Goal: Find specific page/section: Find specific page/section

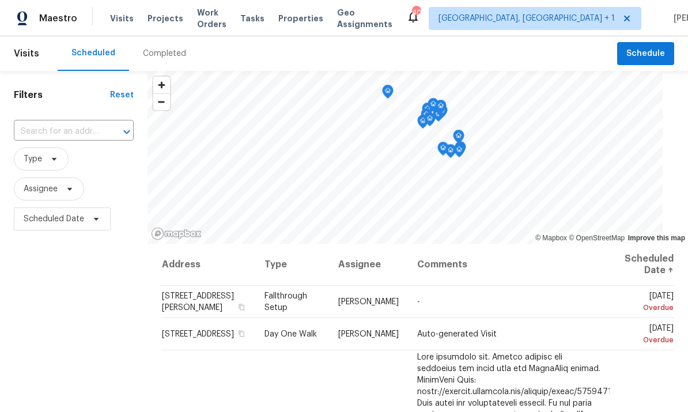
click at [165, 18] on span "Projects" at bounding box center [165, 19] width 36 height 12
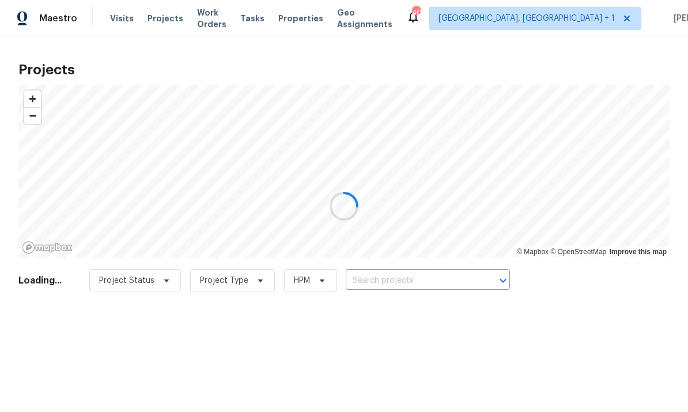
click at [395, 272] on div at bounding box center [344, 206] width 688 height 412
click at [411, 280] on div at bounding box center [344, 206] width 688 height 412
click at [407, 279] on div at bounding box center [344, 206] width 688 height 412
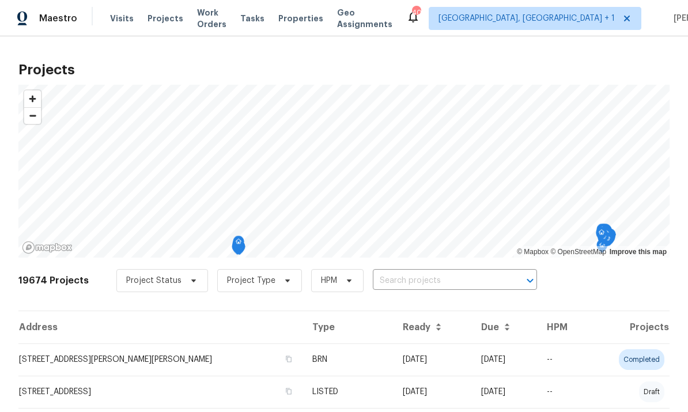
click at [399, 275] on input "text" at bounding box center [439, 281] width 132 height 18
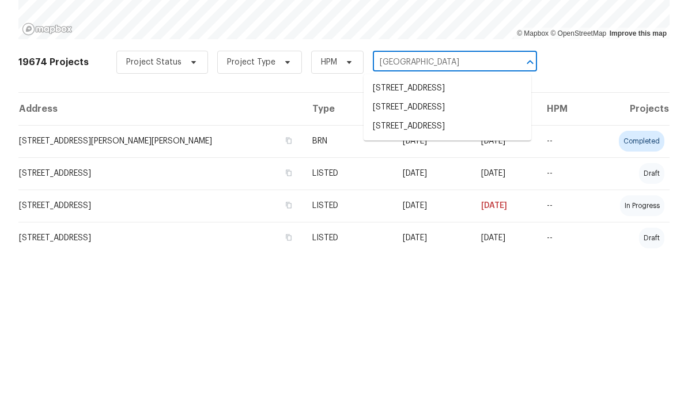
scroll to position [57, 0]
type input "Oakland"
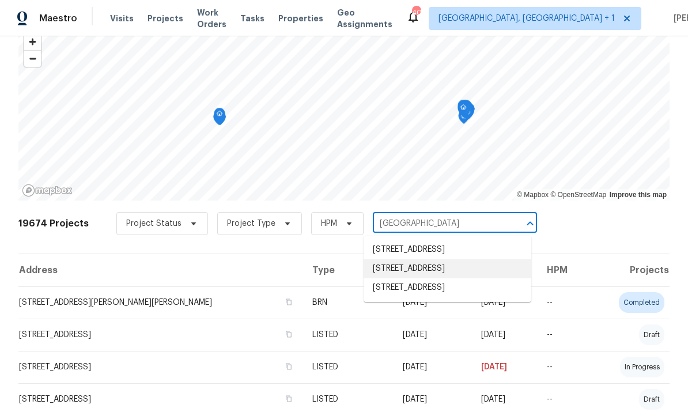
click at [464, 259] on li "[STREET_ADDRESS]" at bounding box center [447, 268] width 168 height 19
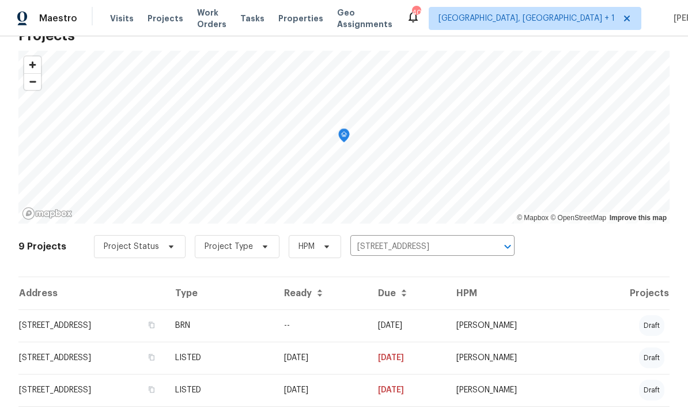
scroll to position [39, 0]
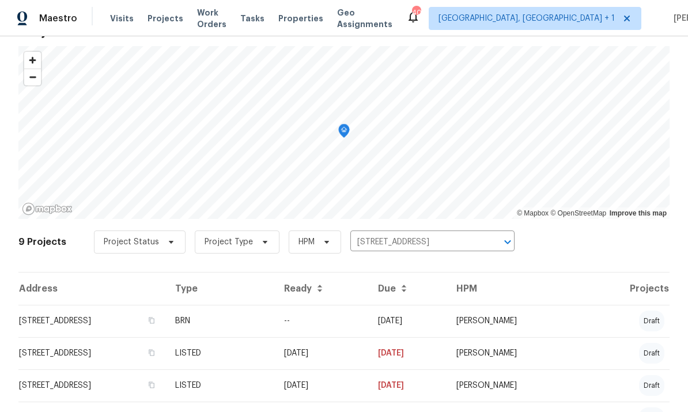
click at [138, 320] on td "[STREET_ADDRESS]" at bounding box center [91, 321] width 147 height 32
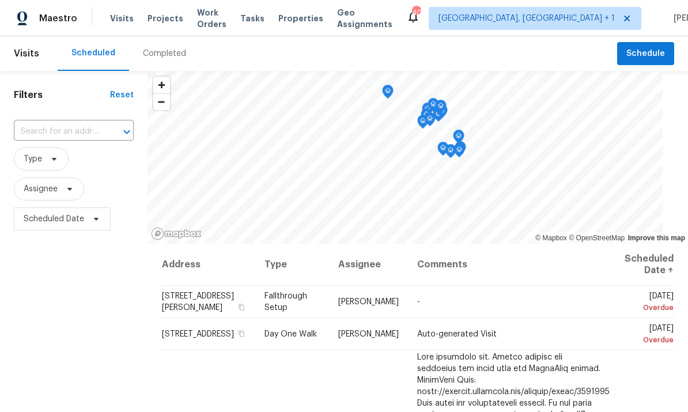
click at [163, 13] on span "Projects" at bounding box center [165, 19] width 36 height 12
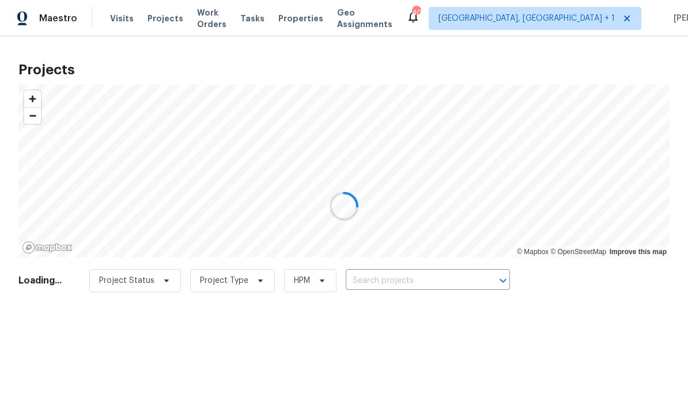
click at [378, 270] on div at bounding box center [344, 206] width 688 height 412
click at [393, 270] on div at bounding box center [344, 206] width 688 height 412
click at [393, 270] on div "Project Status Project Type HPM ​" at bounding box center [299, 280] width 420 height 23
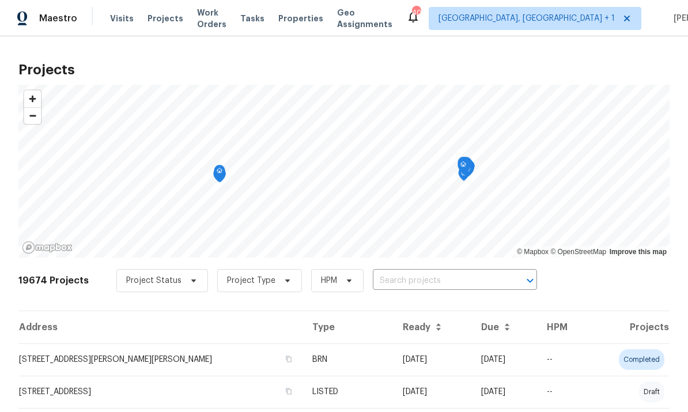
click at [407, 279] on input "text" at bounding box center [439, 281] width 132 height 18
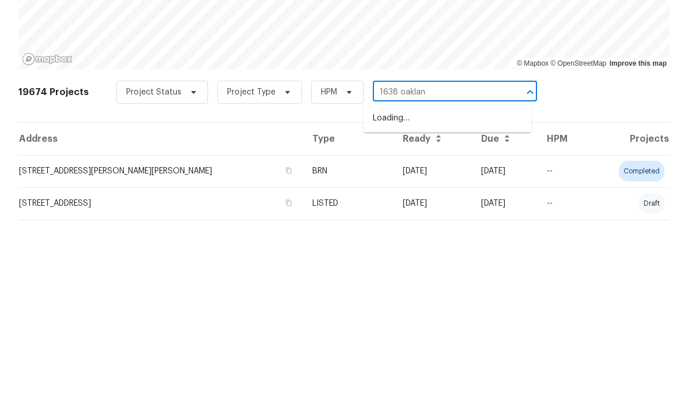
type input "1638 [GEOGRAPHIC_DATA]"
click at [438, 297] on li "[STREET_ADDRESS]" at bounding box center [447, 306] width 168 height 19
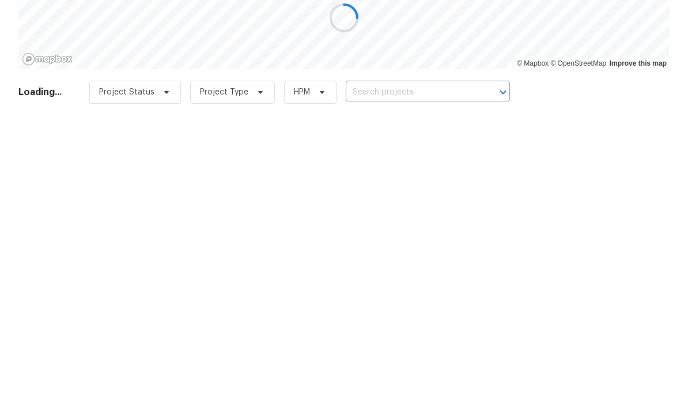
type input "[STREET_ADDRESS]"
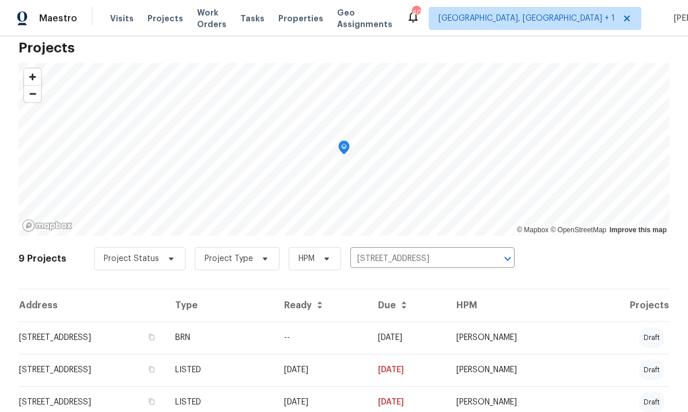
scroll to position [32, 0]
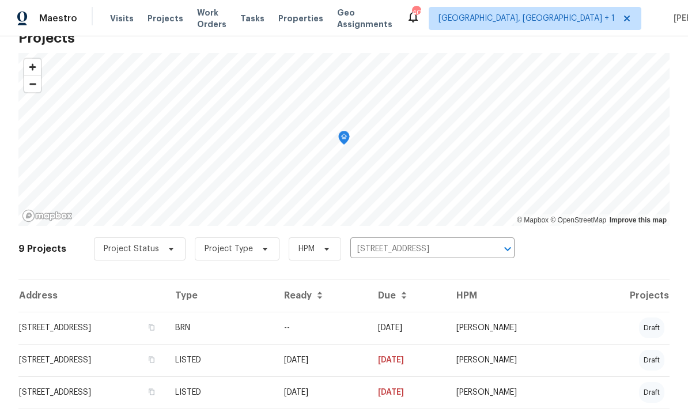
click at [166, 328] on td "[STREET_ADDRESS]" at bounding box center [91, 328] width 147 height 32
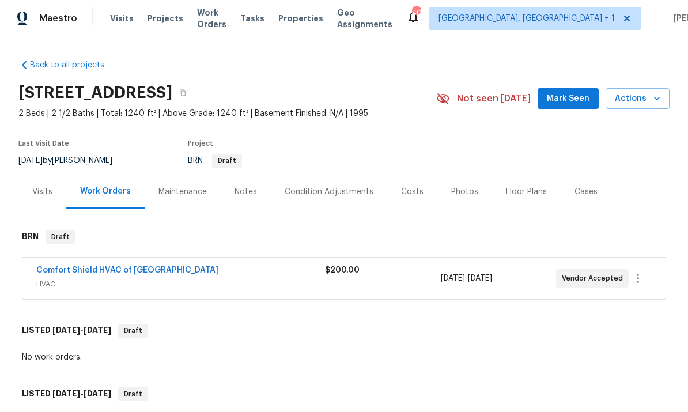
click at [460, 194] on div "Photos" at bounding box center [464, 192] width 27 height 12
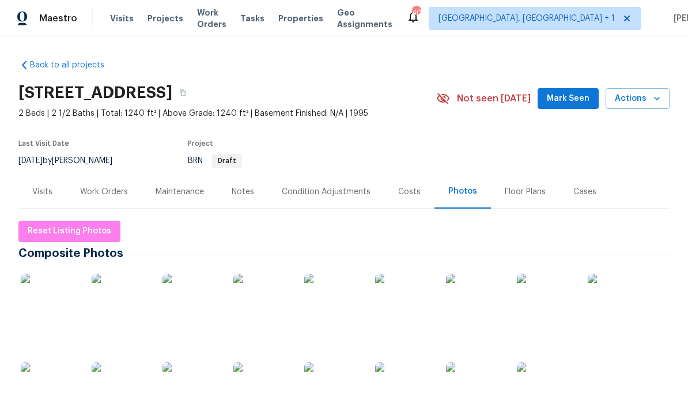
click at [60, 306] on img at bounding box center [50, 303] width 58 height 58
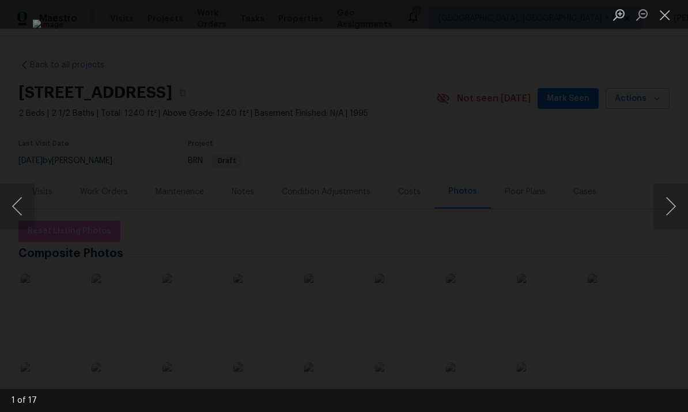
click at [666, 209] on button "Next image" at bounding box center [670, 206] width 35 height 46
click at [661, 212] on button "Next image" at bounding box center [670, 206] width 35 height 46
click at [666, 214] on button "Next image" at bounding box center [670, 206] width 35 height 46
click at [664, 216] on button "Next image" at bounding box center [670, 206] width 35 height 46
click at [667, 209] on button "Next image" at bounding box center [670, 206] width 35 height 46
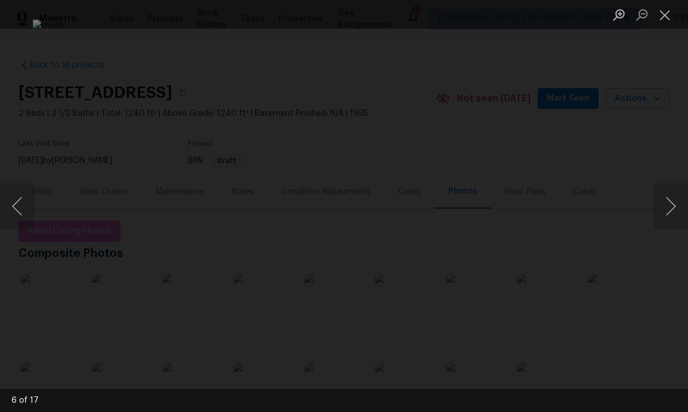
click at [667, 216] on button "Next image" at bounding box center [670, 206] width 35 height 46
click at [660, 221] on button "Next image" at bounding box center [670, 206] width 35 height 46
click at [668, 214] on button "Next image" at bounding box center [670, 206] width 35 height 46
click at [673, 205] on button "Next image" at bounding box center [670, 206] width 35 height 46
click at [669, 208] on button "Next image" at bounding box center [670, 206] width 35 height 46
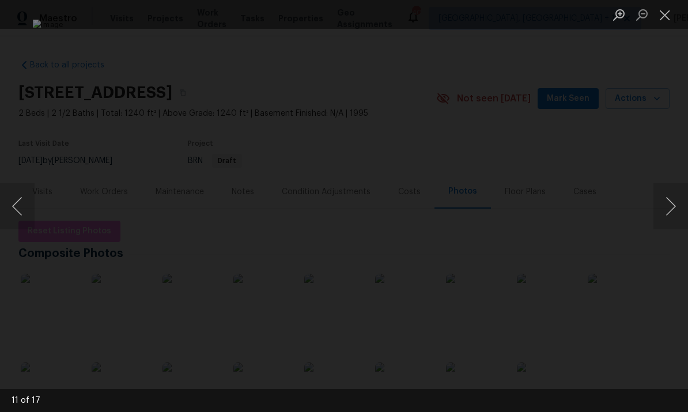
click at [667, 210] on button "Next image" at bounding box center [670, 206] width 35 height 46
click at [667, 214] on button "Next image" at bounding box center [670, 206] width 35 height 46
click at [667, 210] on button "Next image" at bounding box center [670, 206] width 35 height 46
click at [665, 207] on button "Next image" at bounding box center [670, 206] width 35 height 46
click at [665, 212] on button "Next image" at bounding box center [670, 206] width 35 height 46
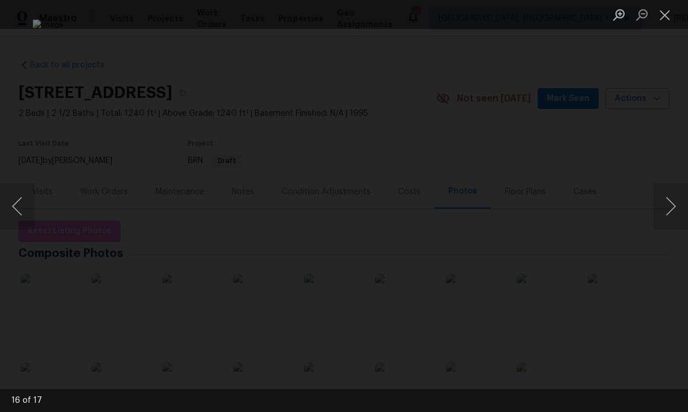
click at [669, 208] on button "Next image" at bounding box center [670, 206] width 35 height 46
click at [676, 206] on button "Next image" at bounding box center [670, 206] width 35 height 46
click at [662, 197] on button "Next image" at bounding box center [670, 206] width 35 height 46
click at [669, 196] on button "Next image" at bounding box center [670, 206] width 35 height 46
click at [667, 252] on div "Lightbox" at bounding box center [344, 206] width 688 height 412
